Goal: Navigation & Orientation: Find specific page/section

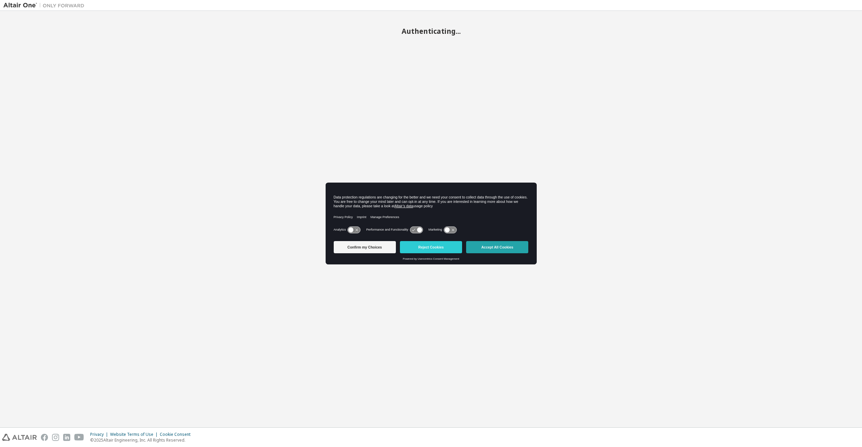
click at [499, 246] on button "Accept All Cookies" at bounding box center [497, 247] width 62 height 12
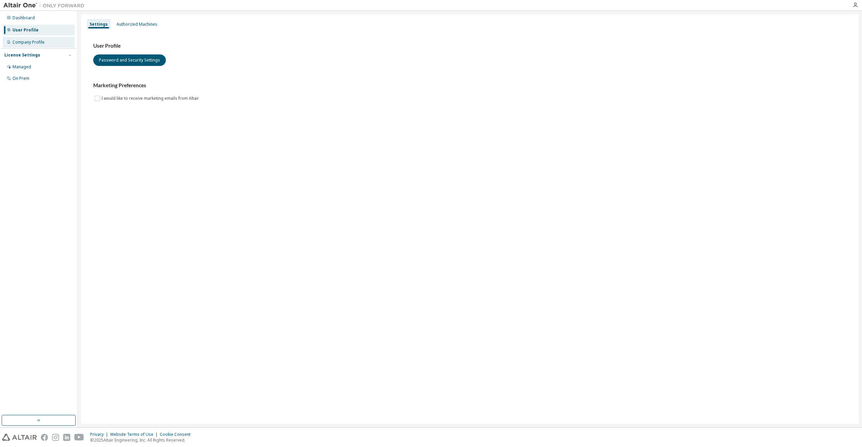
click at [45, 39] on div "Company Profile" at bounding box center [39, 42] width 72 height 11
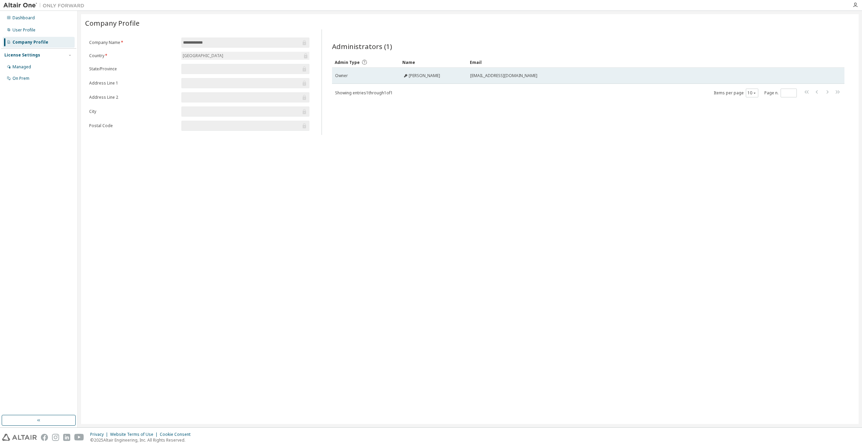
click at [487, 77] on span "mgarcia-penche@edu.tecnocampus.cat" at bounding box center [503, 75] width 67 height 5
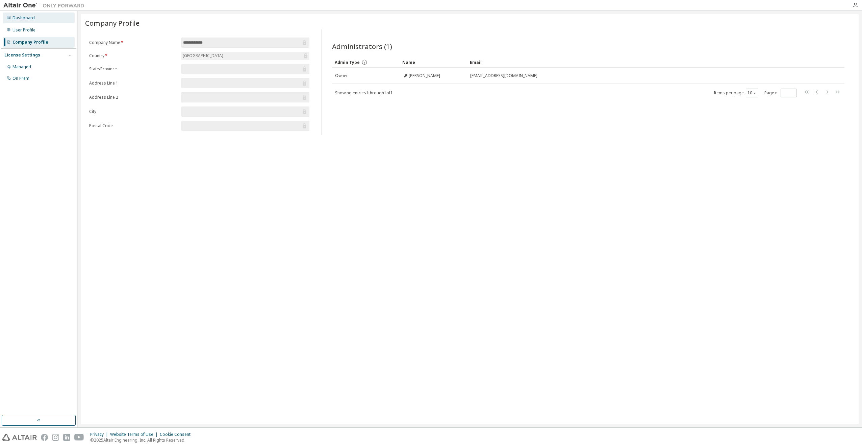
click at [26, 17] on div "Dashboard" at bounding box center [24, 17] width 22 height 5
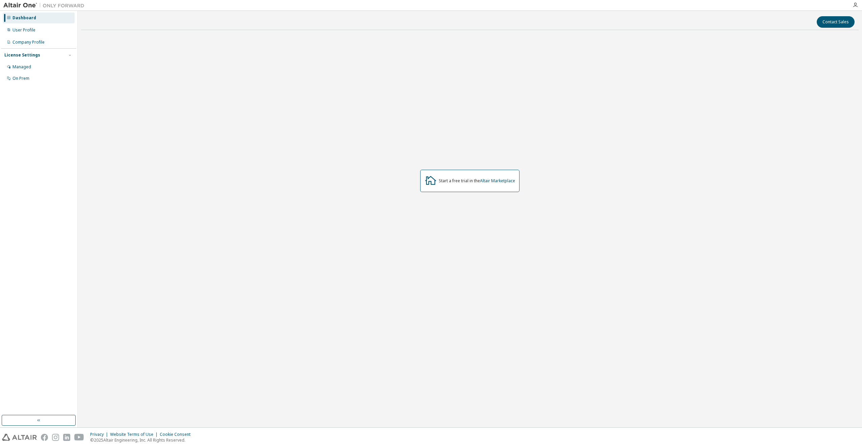
click at [482, 183] on div "Start a free trial in the Altair Marketplace" at bounding box center [469, 181] width 99 height 22
click at [479, 180] on div "Start a free trial in the Altair Marketplace" at bounding box center [477, 180] width 76 height 5
click at [430, 180] on icon at bounding box center [430, 180] width 11 height 9
click at [859, 4] on div at bounding box center [856, 4] width 14 height 5
click at [858, 4] on icon "button" at bounding box center [855, 4] width 5 height 5
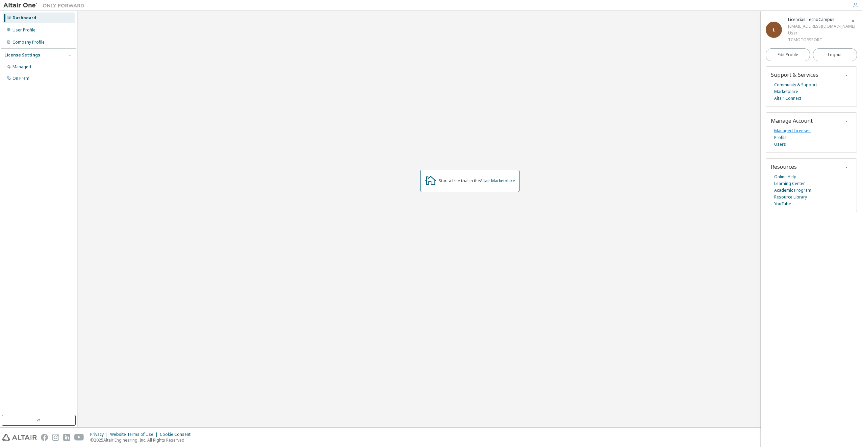
click at [786, 130] on link "Managed Licenses" at bounding box center [793, 130] width 36 height 7
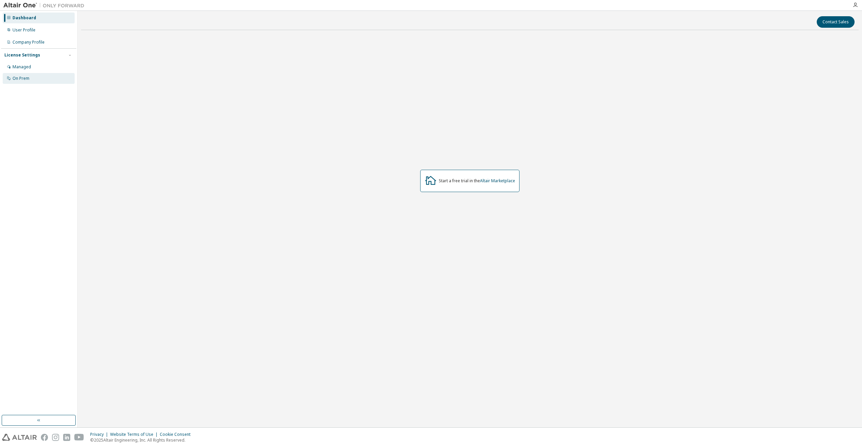
click at [28, 75] on div "On Prem" at bounding box center [39, 78] width 72 height 11
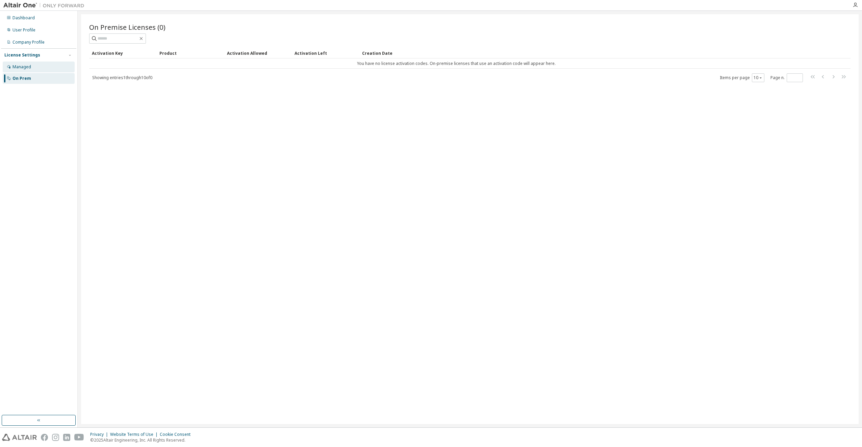
click at [32, 72] on div "Managed" at bounding box center [39, 67] width 72 height 11
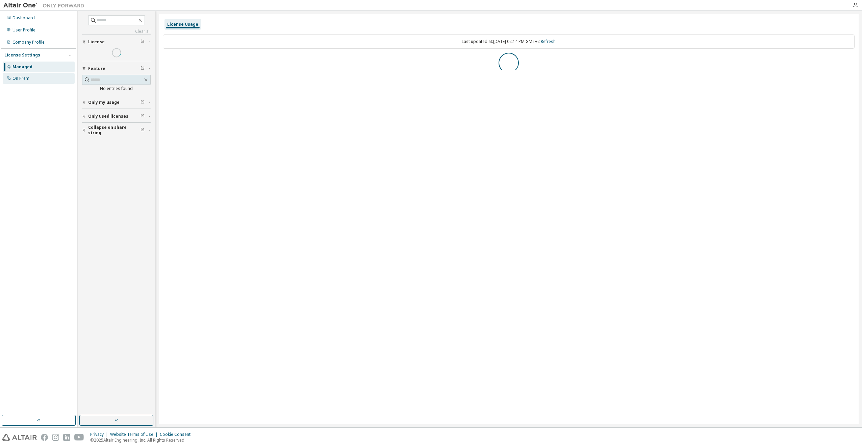
click at [31, 78] on div "On Prem" at bounding box center [39, 78] width 72 height 11
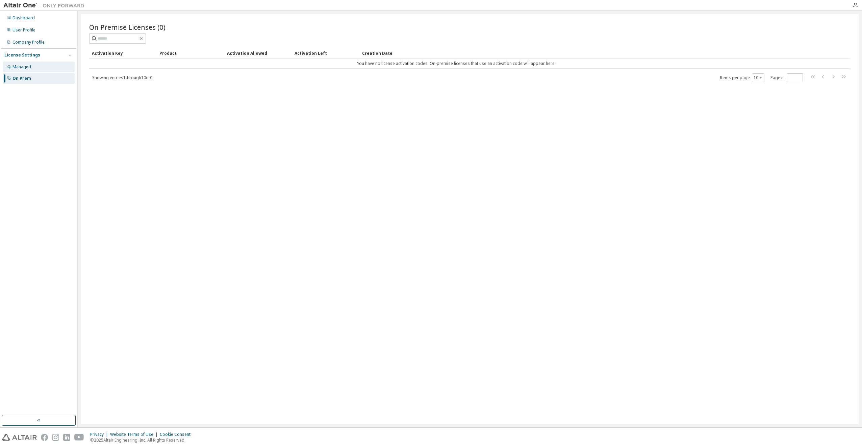
click at [34, 71] on div "Managed" at bounding box center [39, 67] width 72 height 11
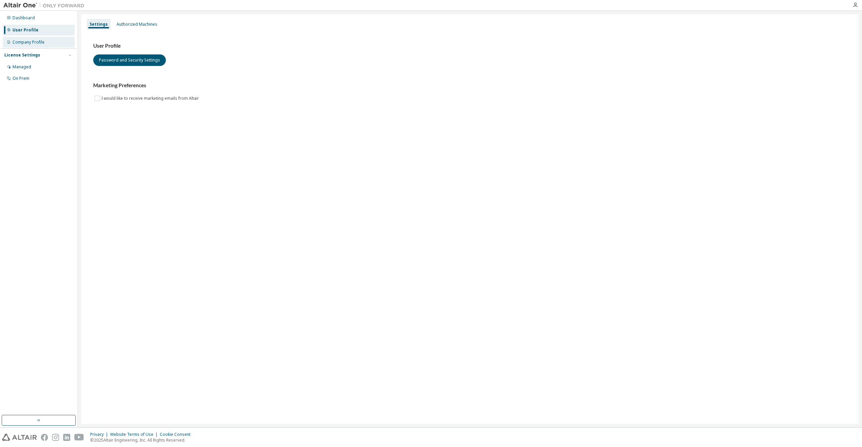
click at [19, 40] on div "Company Profile" at bounding box center [29, 42] width 32 height 5
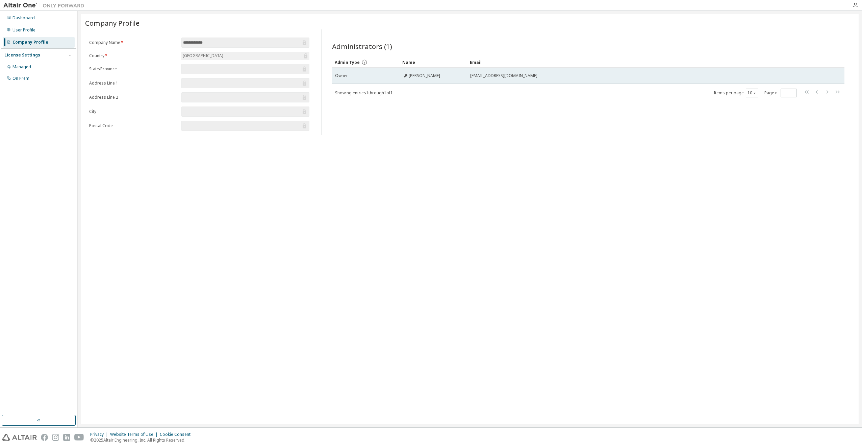
drag, startPoint x: 545, startPoint y: 76, endPoint x: 404, endPoint y: 77, distance: 141.3
click at [404, 77] on tr "Owner [PERSON_NAME] Penche [EMAIL_ADDRESS][DOMAIN_NAME]" at bounding box center [588, 76] width 513 height 16
copy tr "[PERSON_NAME] Penche [EMAIL_ADDRESS][DOMAIN_NAME]"
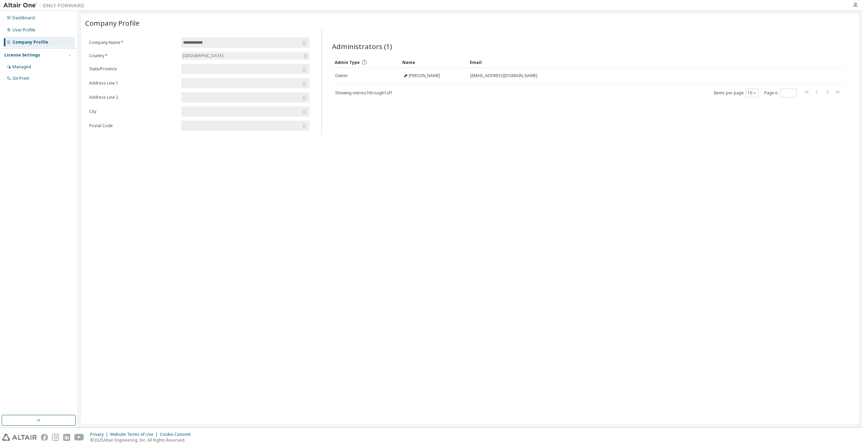
click at [29, 7] on img at bounding box center [45, 5] width 84 height 7
click at [27, 6] on img at bounding box center [45, 5] width 84 height 7
click at [19, 19] on div "Dashboard" at bounding box center [24, 17] width 22 height 5
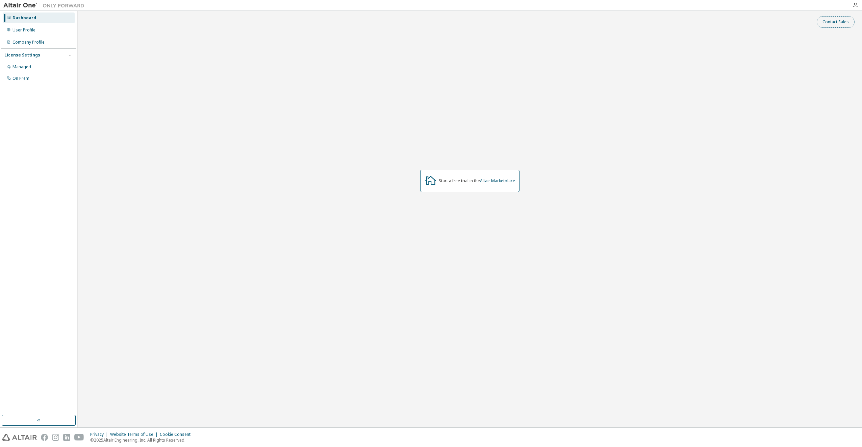
click at [844, 19] on button "Contact Sales" at bounding box center [836, 21] width 38 height 11
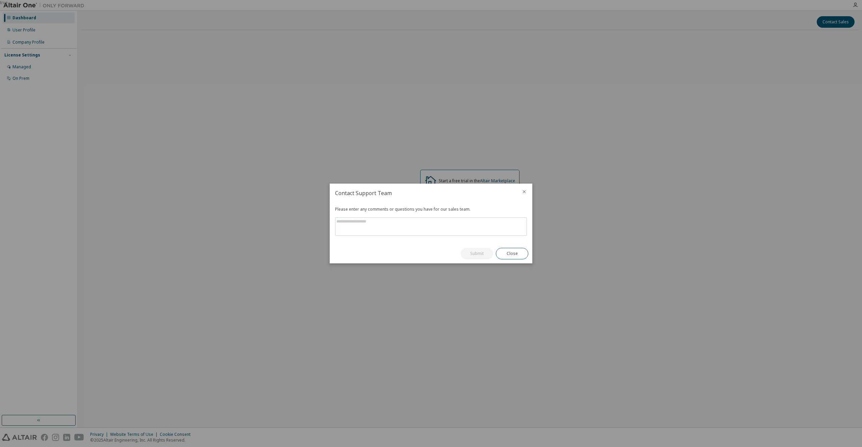
click at [522, 193] on icon "close" at bounding box center [524, 191] width 5 height 5
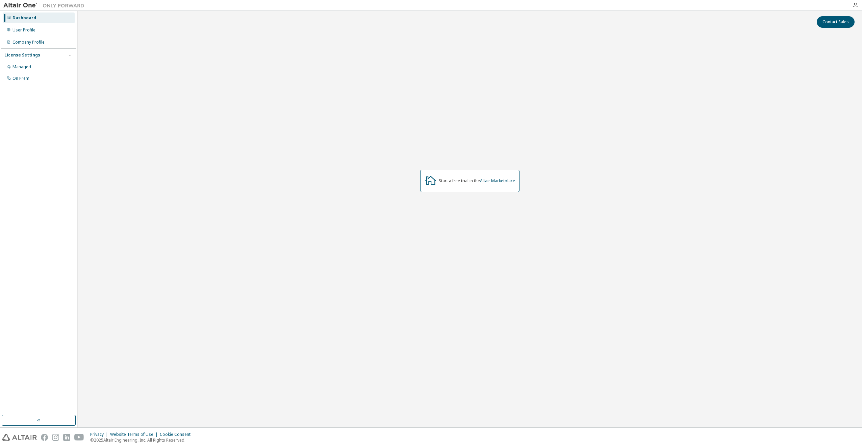
click at [855, 1] on div at bounding box center [856, 5] width 14 height 10
click at [853, 4] on icon "button" at bounding box center [855, 4] width 5 height 5
